Goal: Information Seeking & Learning: Learn about a topic

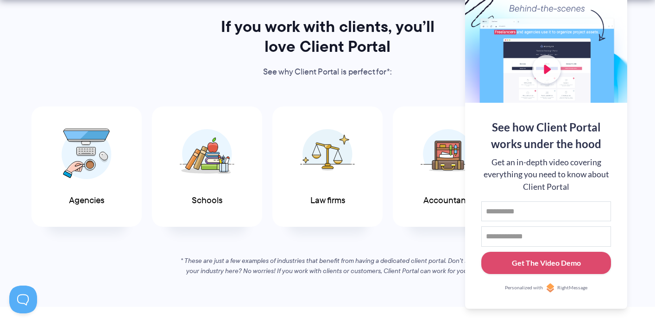
scroll to position [497, 0]
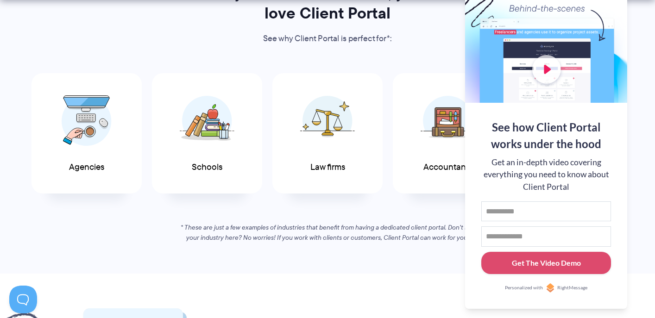
click at [392, 213] on div "If you work with clients, you’ll love Client Portal See why Client Portal is pe…" at bounding box center [328, 113] width 630 height 260
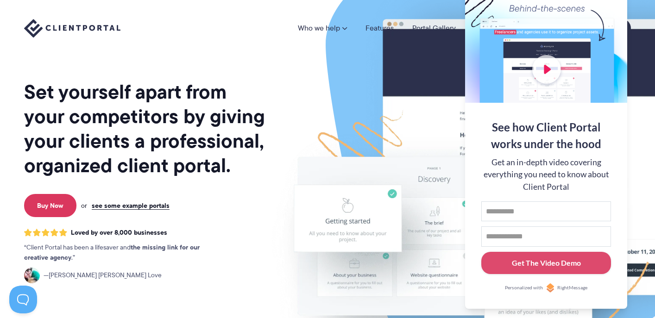
scroll to position [0, 0]
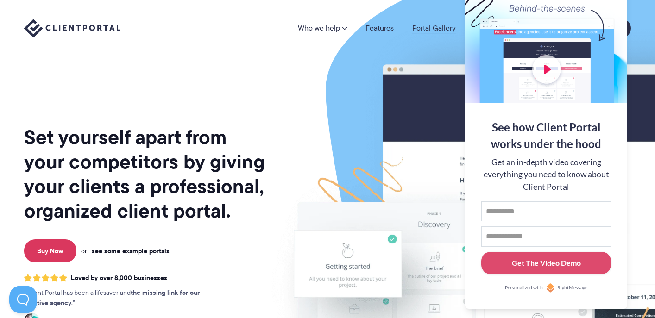
click at [440, 31] on link "Portal Gallery" at bounding box center [434, 28] width 44 height 7
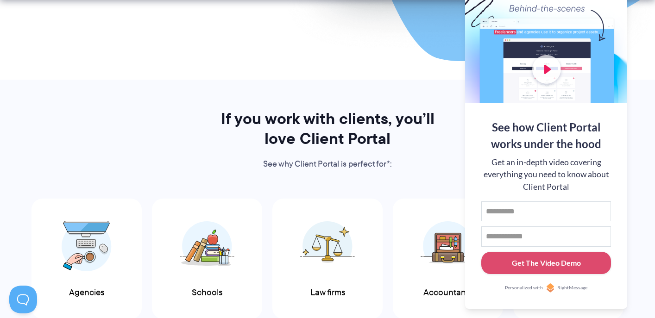
scroll to position [433, 0]
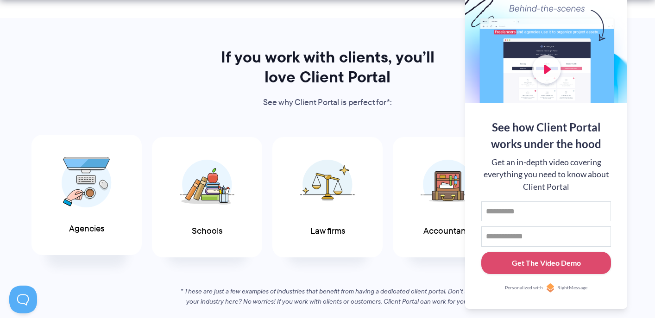
click at [105, 205] on img at bounding box center [87, 182] width 50 height 51
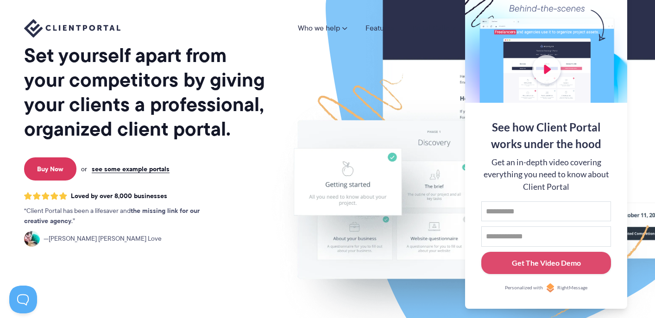
scroll to position [0, 0]
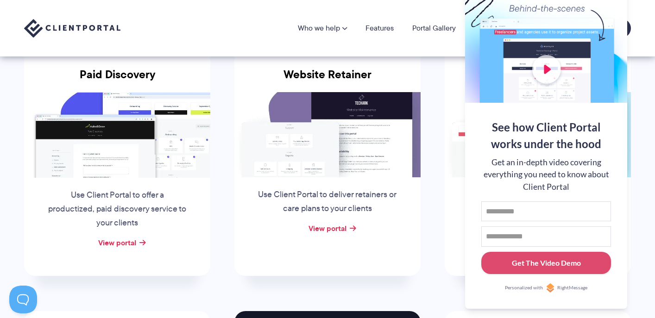
scroll to position [139, 0]
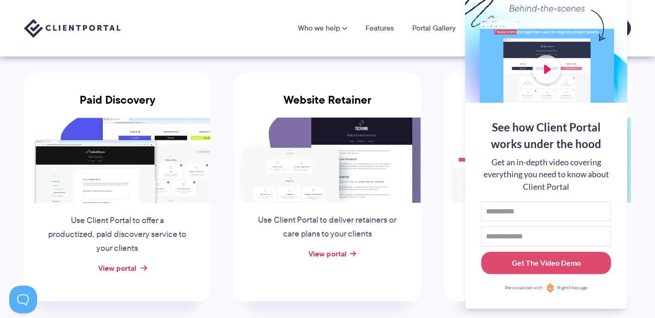
click at [126, 268] on link "View portal" at bounding box center [117, 268] width 38 height 11
click at [328, 258] on link "View portal" at bounding box center [327, 253] width 38 height 11
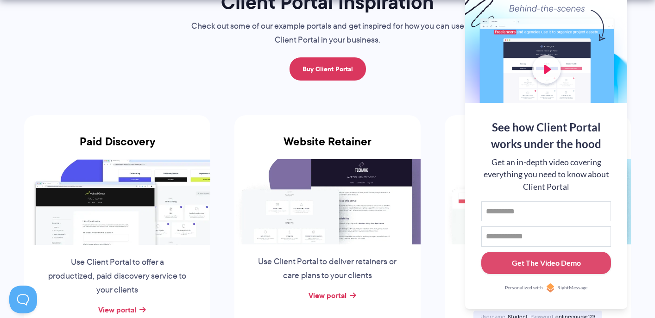
scroll to position [106, 0]
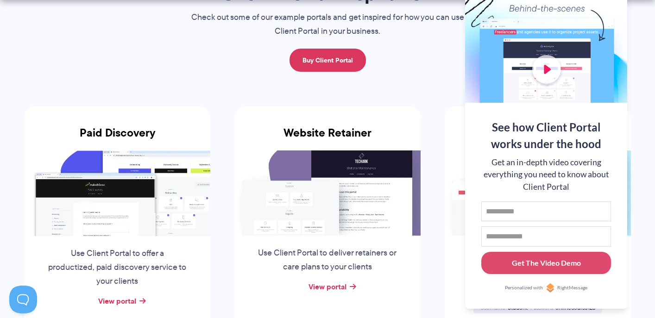
click at [635, 120] on li "Online Course Use Client Portal as a simple online course supplement View porta…" at bounding box center [537, 220] width 210 height 263
click at [596, 91] on div at bounding box center [546, 42] width 162 height 120
click at [641, 12] on button at bounding box center [643, 11] width 11 height 11
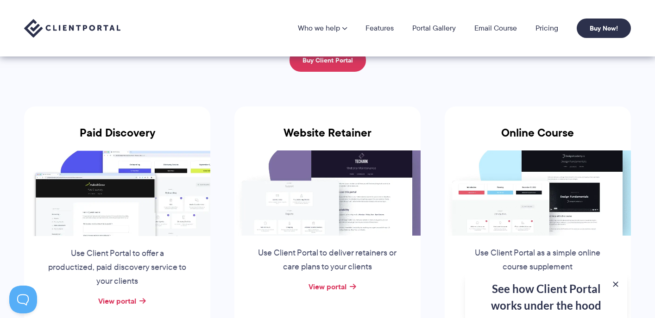
scroll to position [0, 0]
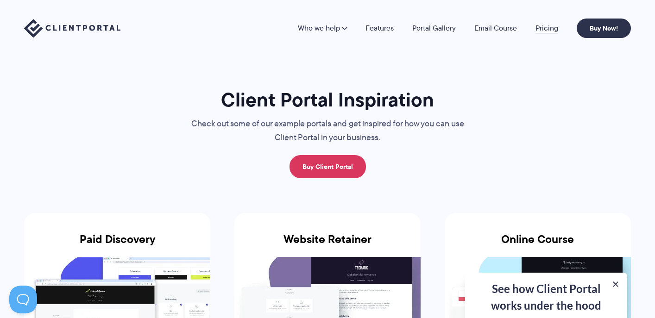
click at [548, 29] on link "Pricing" at bounding box center [546, 28] width 23 height 7
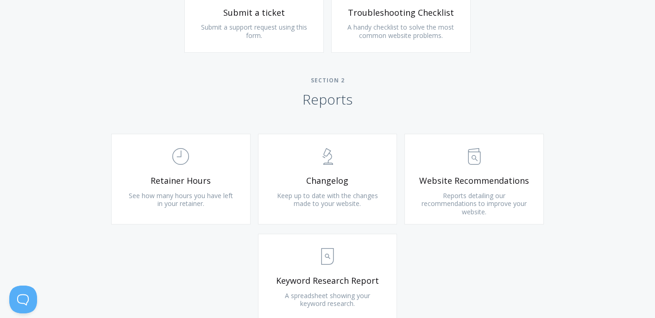
scroll to position [546, 0]
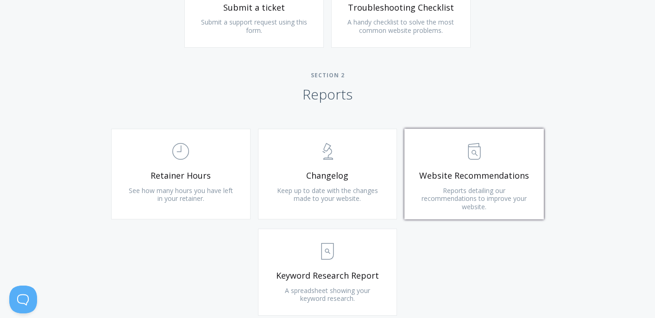
click at [479, 167] on link ".st0{fill:none;stroke:#000000;stroke-width:2;stroke-miterlimit:10;} Untitled-13…" at bounding box center [473, 174] width 139 height 91
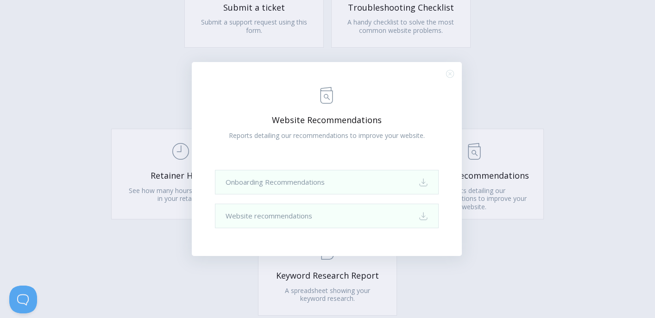
click at [454, 67] on div ".st0{fill:none;stroke:#000000;stroke-width:2;stroke-miterlimit:10;} Untitled-13…" at bounding box center [327, 159] width 270 height 194
click at [453, 69] on div ".st0{fill:none;stroke:#000000;stroke-width:2;stroke-miterlimit:10;} Untitled-13…" at bounding box center [327, 159] width 270 height 194
click at [452, 72] on icon ".st0{fill:none;stroke:#000000;stroke-width:2;stroke-miterlimit:10;} Close" at bounding box center [450, 74] width 8 height 8
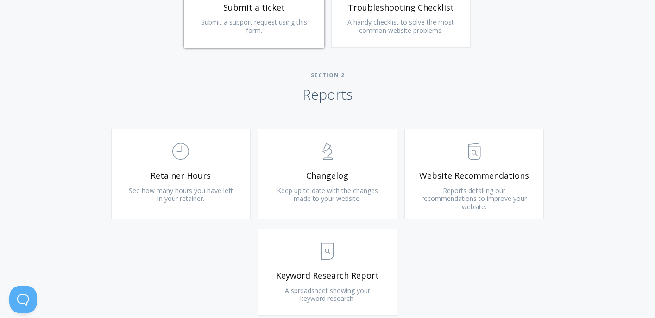
click at [256, 28] on span "Submit a support request using this form." at bounding box center [254, 26] width 106 height 17
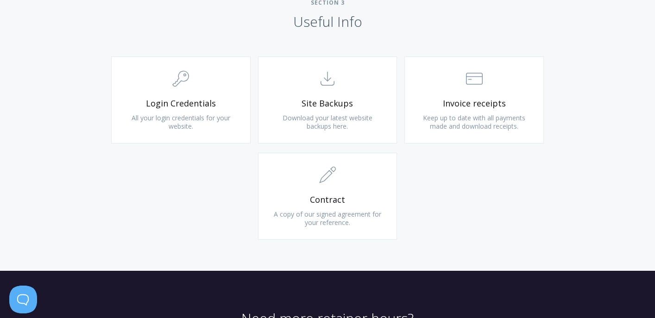
scroll to position [888, 0]
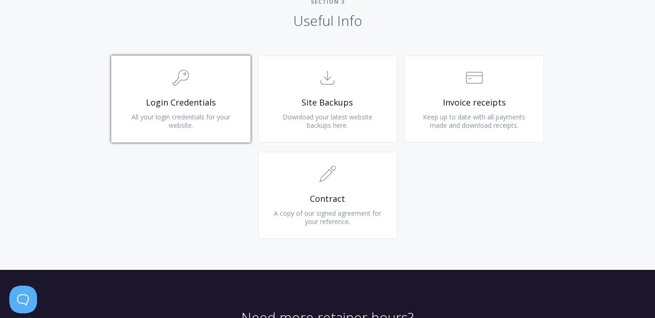
click at [162, 103] on span "Login Credentials" at bounding box center [180, 102] width 111 height 11
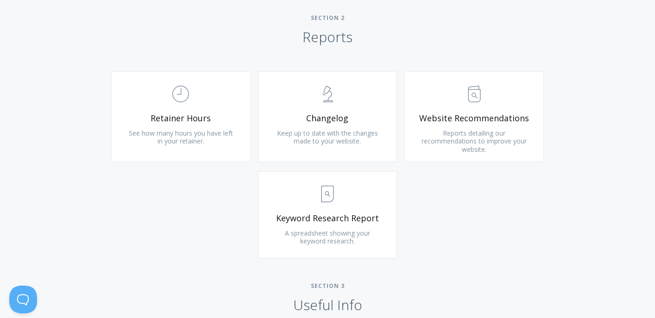
scroll to position [491, 0]
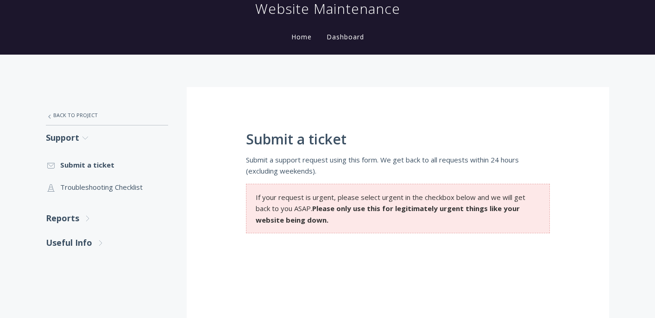
scroll to position [88, 0]
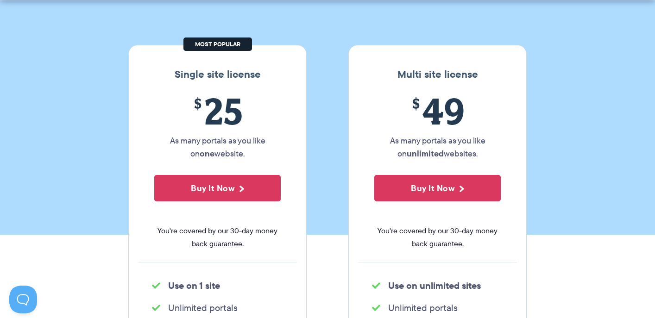
scroll to position [141, 0]
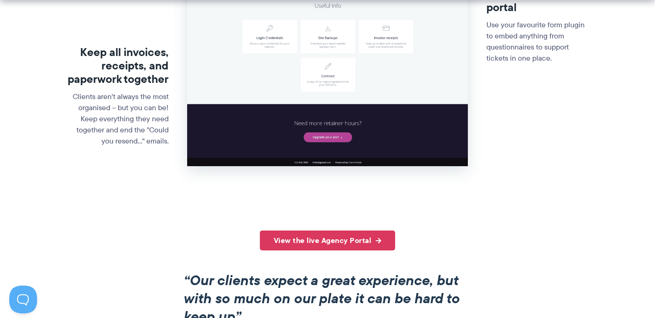
scroll to position [520, 0]
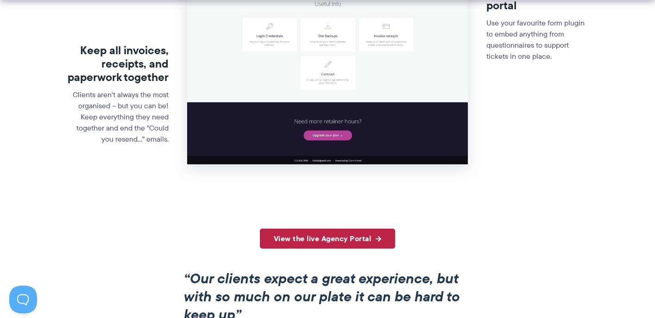
click at [347, 247] on link "View the live Agency Portal" at bounding box center [328, 239] width 136 height 20
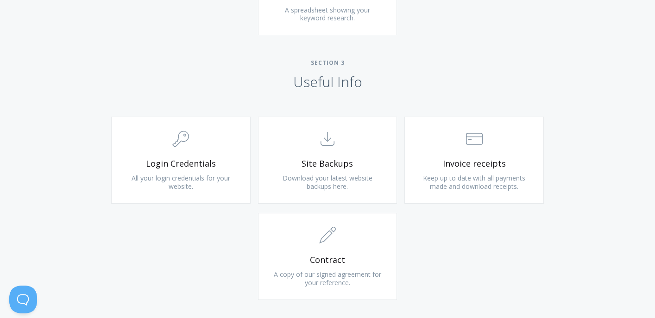
scroll to position [900, 0]
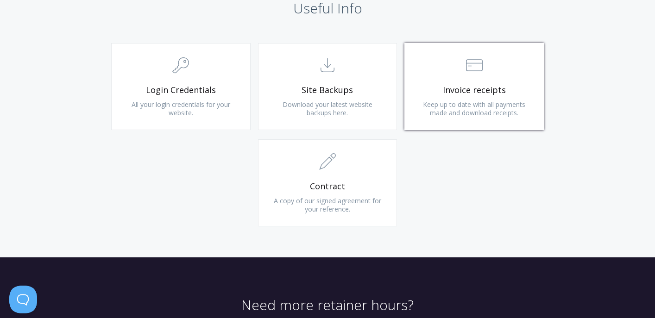
click at [459, 87] on span "Invoice receipts" at bounding box center [474, 90] width 111 height 11
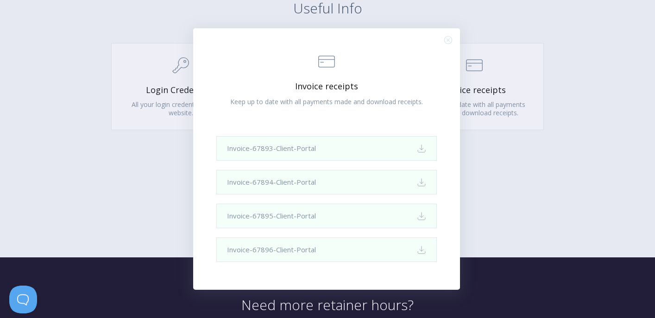
click at [483, 148] on div ".st0{fill:none;stroke:#000000;stroke-width:2;stroke-miterlimit:10;} Financial I…" at bounding box center [327, 159] width 655 height 318
